Goal: Information Seeking & Learning: Learn about a topic

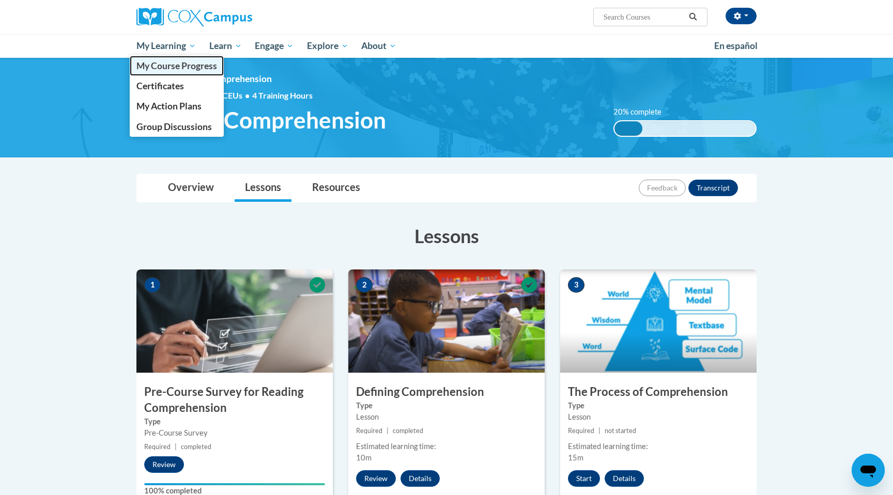
click at [171, 62] on span "My Course Progress" at bounding box center [176, 65] width 81 height 11
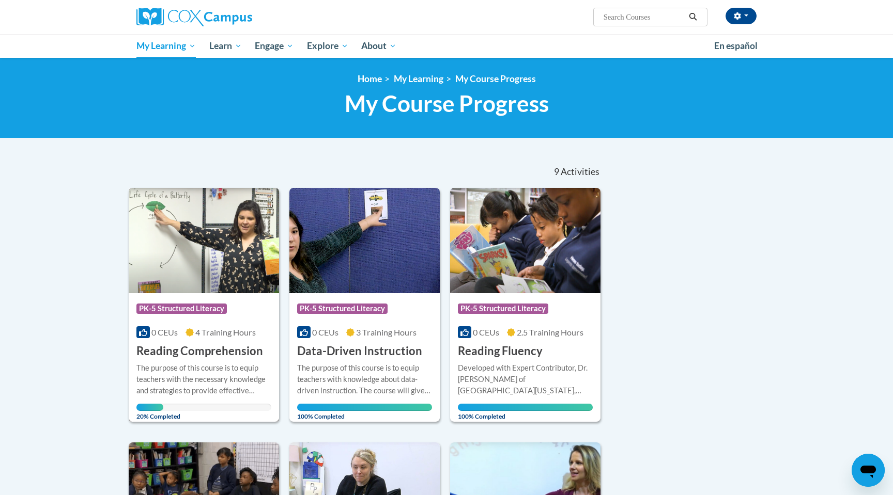
click at [204, 243] on img at bounding box center [204, 240] width 150 height 105
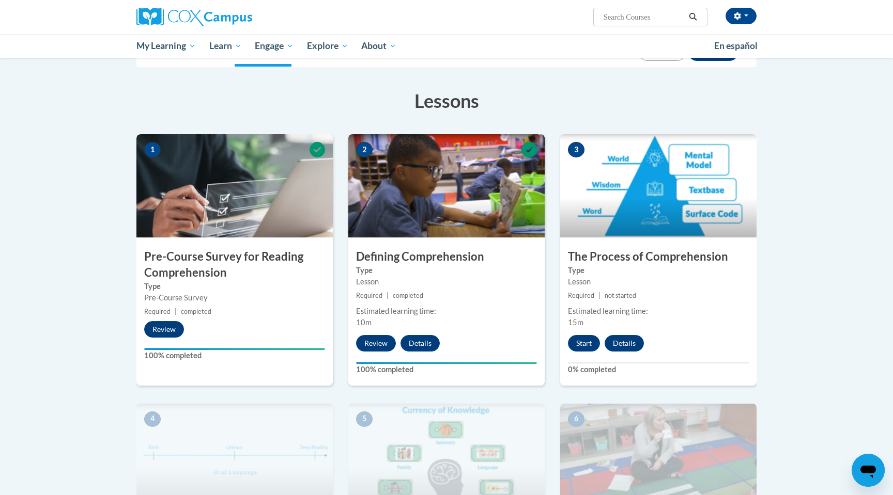
scroll to position [138, 0]
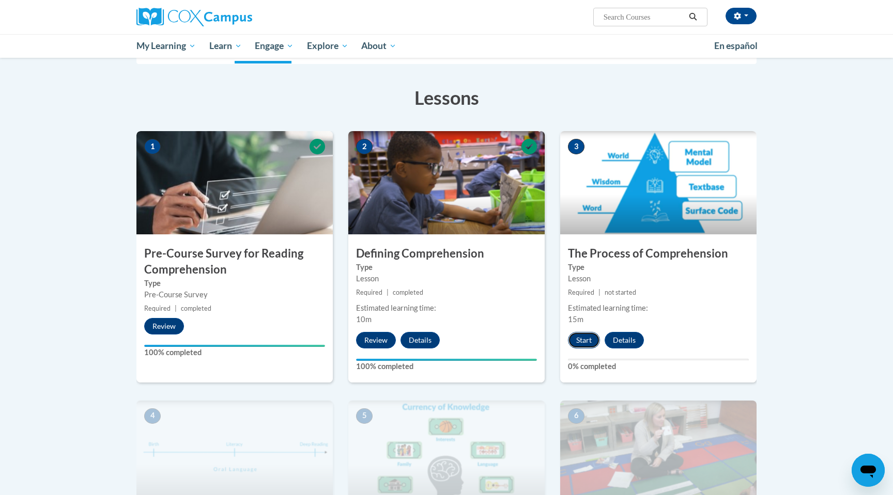
click at [583, 334] on button "Start" at bounding box center [584, 340] width 32 height 17
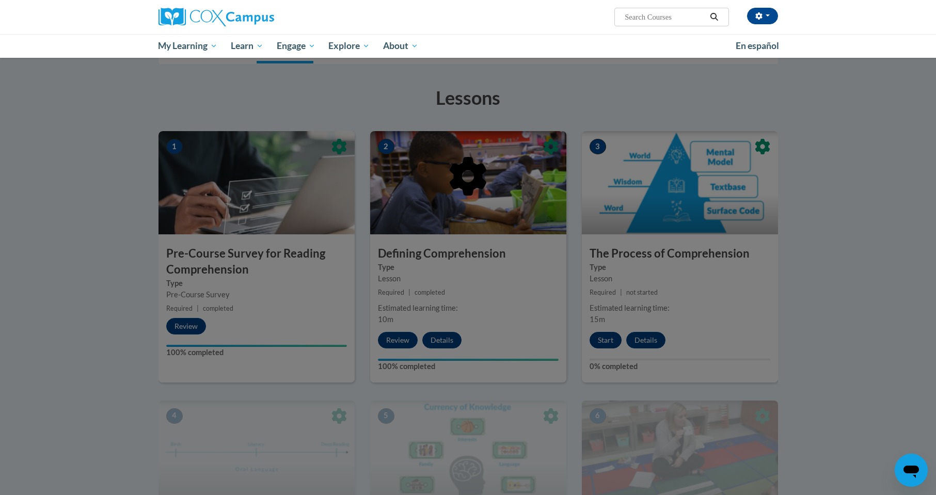
scroll to position [189, 0]
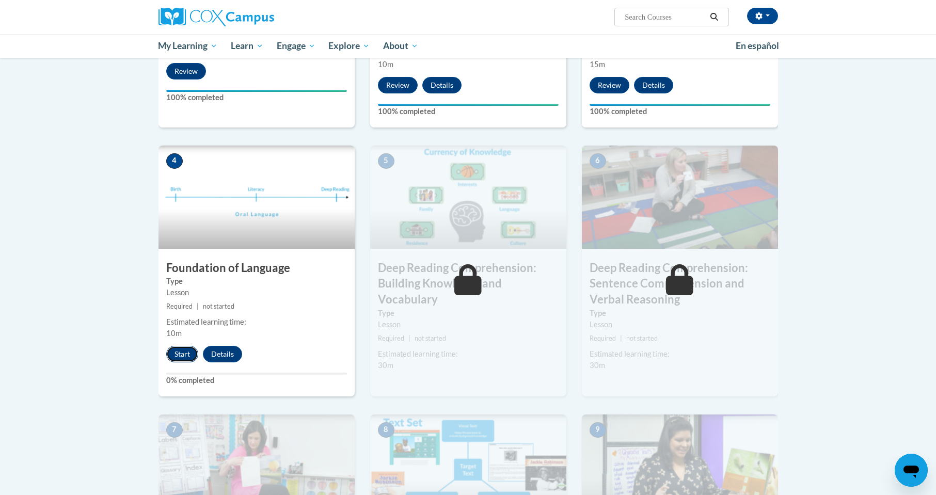
click at [192, 348] on button "Start" at bounding box center [182, 354] width 32 height 17
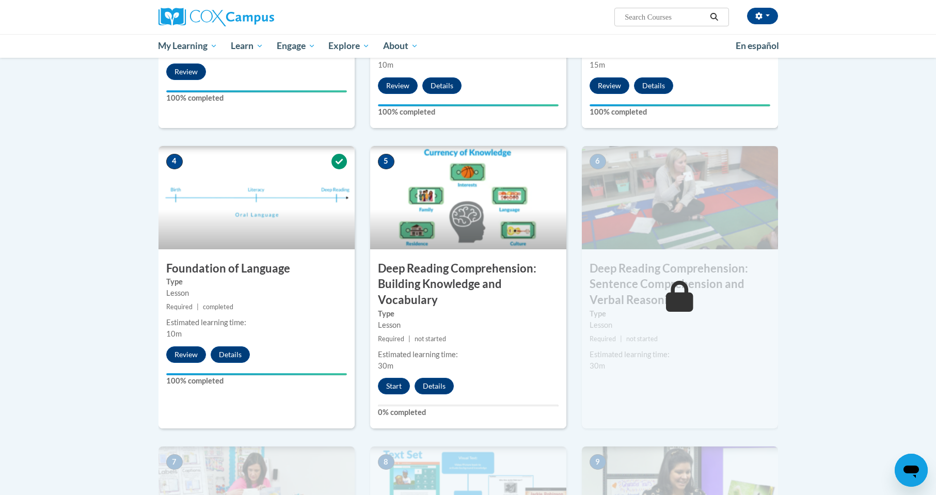
scroll to position [397, 0]
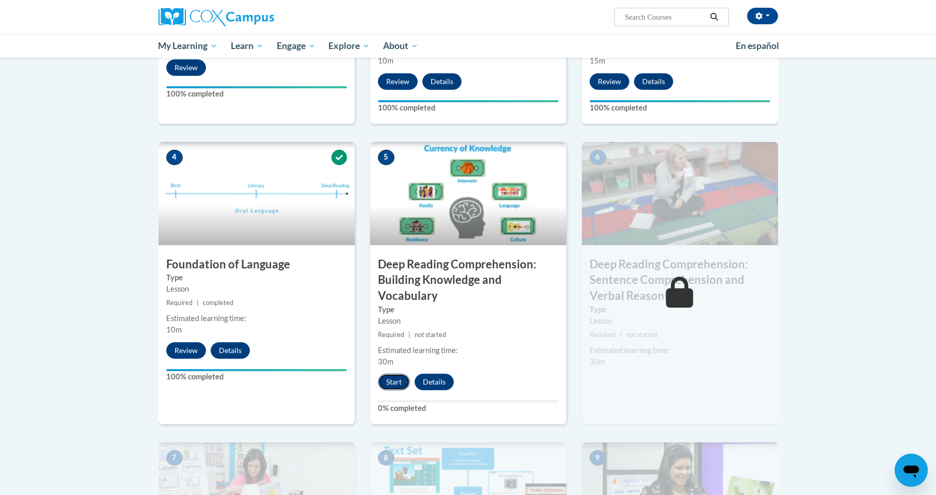
click at [395, 385] on button "Start" at bounding box center [394, 382] width 32 height 17
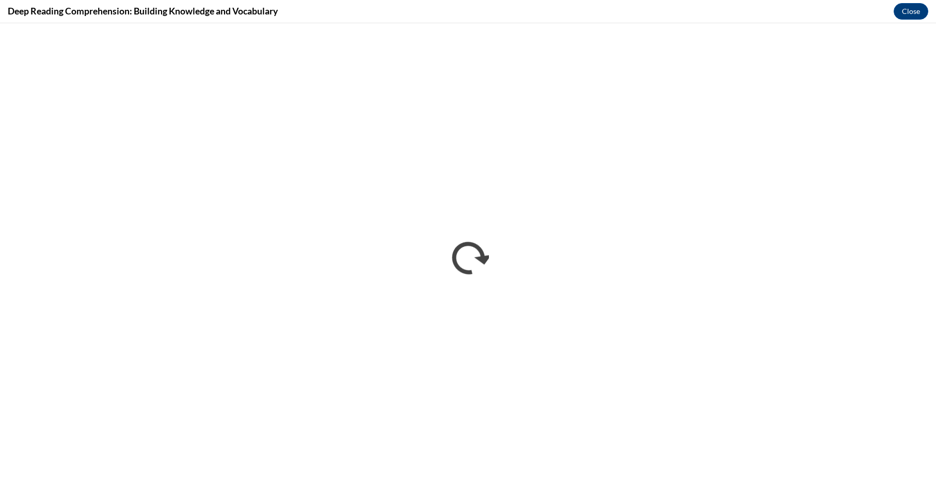
scroll to position [0, 0]
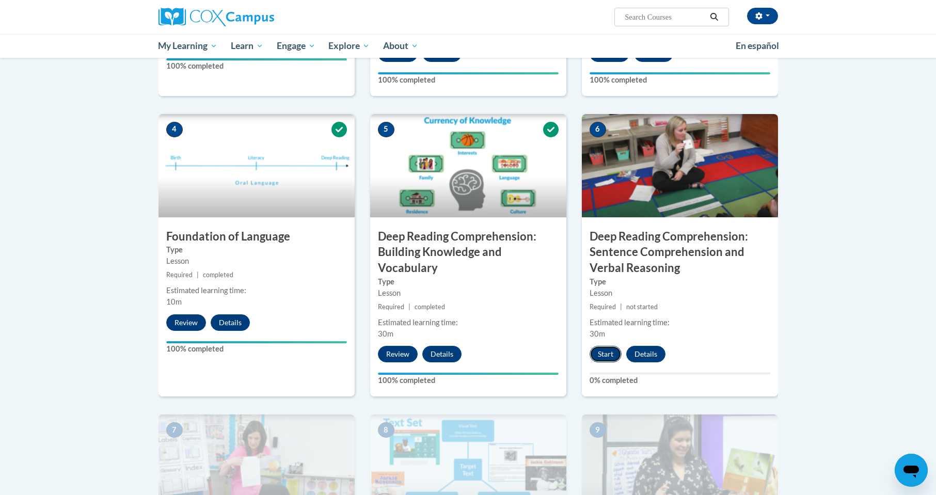
click at [606, 356] on button "Start" at bounding box center [606, 354] width 32 height 17
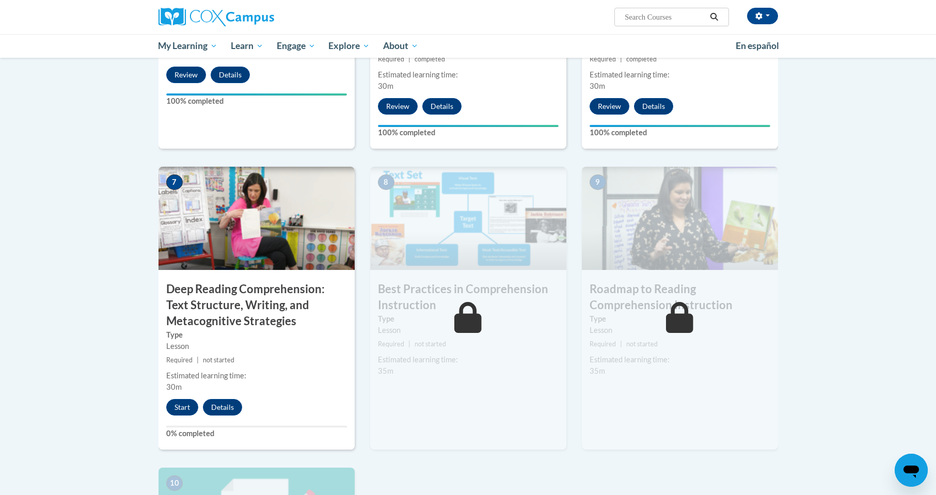
scroll to position [674, 0]
